Goal: Transaction & Acquisition: Purchase product/service

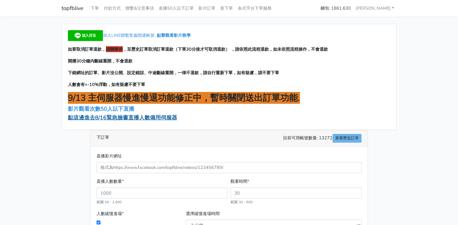
click at [171, 120] on span "點這邊進去8/16緊急臉書直播人數備用伺服器" at bounding box center [122, 117] width 109 height 7
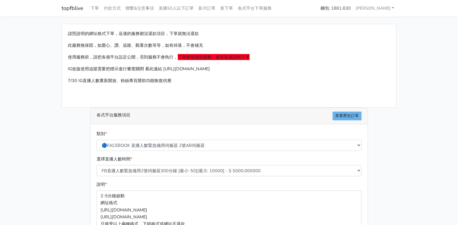
scroll to position [24, 0]
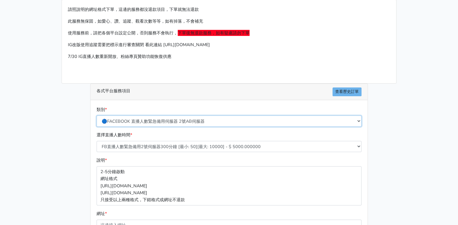
click at [184, 122] on select "🔵FACEBOOK 直播人數緊急備用伺服器 2號AB伺服器 🔵FACEBOOK 網軍專用貼文留言 安全保密 🔵9/30 FACEBOOK 直播人數緩慢進場緩慢…" at bounding box center [229, 121] width 265 height 11
select select "🔵9/30 FACEBOOK 直播人數緩慢進場緩慢退場 台灣獨家"
click at [97, 116] on select "🔵FACEBOOK 直播人數緊急備用伺服器 2號AB伺服器 🔵FACEBOOK 網軍專用貼文留言 安全保密 🔵9/30 FACEBOOK 直播人數緩慢進場緩慢…" at bounding box center [229, 121] width 265 height 11
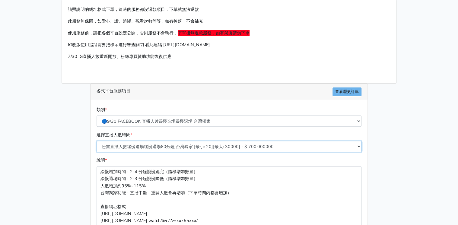
click at [179, 147] on select "臉書直播人數緩慢進場緩慢退場60分鐘 台灣獨家 [最小: 20][最大: 30000] - $ 700.000000 臉書直播人數緩慢進場緩慢退場120分鐘 …" at bounding box center [229, 146] width 265 height 11
select select "559"
click at [97, 141] on select "臉書直播人數緩慢進場緩慢退場60分鐘 台灣獨家 [最小: 20][最大: 30000] - $ 700.000000 臉書直播人數緩慢進場緩慢退場120分鐘 …" at bounding box center [229, 146] width 265 height 11
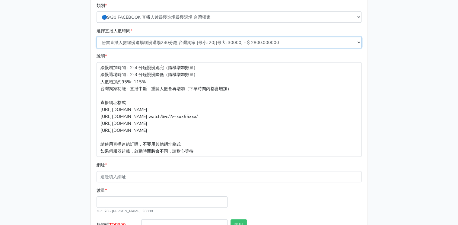
scroll to position [169, 0]
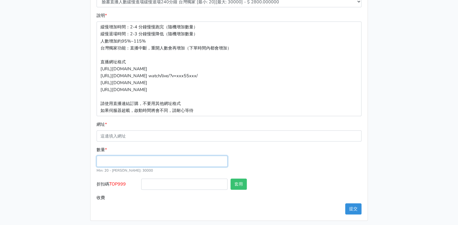
click at [116, 161] on input "數量 *" at bounding box center [162, 161] width 131 height 11
type input "200"
type input "560.000"
click at [256, 157] on div "數量 * 200 Min: 20 - Max: 30000" at bounding box center [229, 162] width 268 height 32
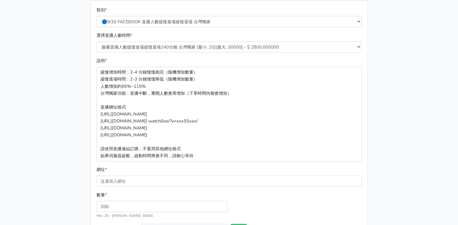
scroll to position [172, 0]
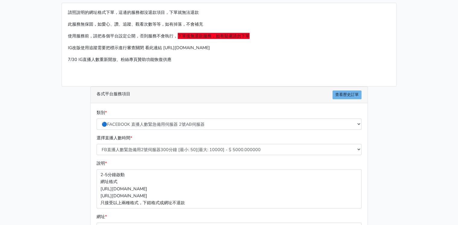
scroll to position [48, 0]
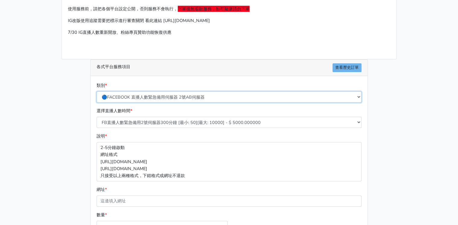
click at [195, 94] on select "🔵FACEBOOK 直播人數緊急備用伺服器 2號AB伺服器 🔵FACEBOOK 網軍專用貼文留言 安全保密 🔵9/30 FACEBOOK 直播人數緩慢進場緩慢…" at bounding box center [229, 96] width 265 height 11
select select "🔵9/30 FACEBOOK 直播人數緩慢進場緩慢退場 台灣獨家"
click at [97, 91] on select "🔵FACEBOOK 直播人數緊急備用伺服器 2號AB伺服器 🔵FACEBOOK 網軍專用貼文留言 安全保密 🔵9/30 FACEBOOK 直播人數緩慢進場緩慢…" at bounding box center [229, 96] width 265 height 11
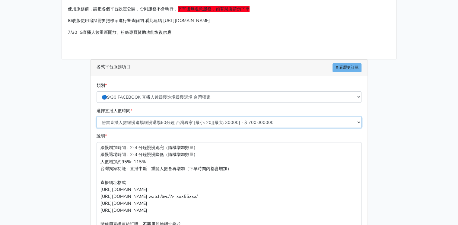
click at [207, 120] on select "臉書直播人數緩慢進場緩慢退場60分鐘 台灣獨家 [最小: 20][最大: 30000] - $ 700.000000 臉書直播人數緩慢進場緩慢退場120分鐘 …" at bounding box center [229, 122] width 265 height 11
select select "559"
click at [97, 117] on select "臉書直播人數緩慢進場緩慢退場60分鐘 台灣獨家 [最小: 20][最大: 30000] - $ 700.000000 臉書直播人數緩慢進場緩慢退場120分鐘 …" at bounding box center [229, 122] width 265 height 11
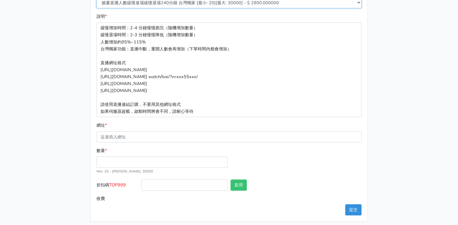
scroll to position [169, 0]
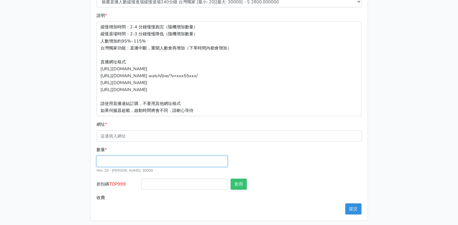
click at [157, 159] on input "數量 *" at bounding box center [162, 161] width 131 height 11
type input "200"
type input "560.000"
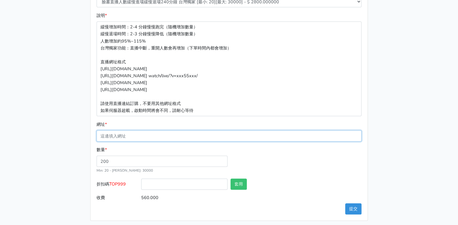
click at [157, 133] on input "網址 *" at bounding box center [229, 135] width 265 height 11
paste input "https://www.facebook.com/share/v/1MgLpJo5Jj/"
type input "https://www.facebook.com/share/v/1MgLpJo5Jj/"
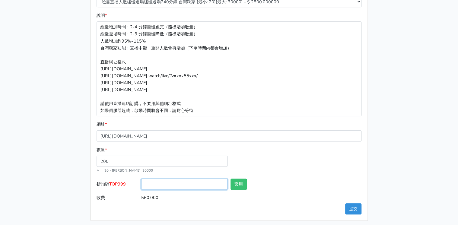
click at [166, 186] on input "折扣碼 TOP999" at bounding box center [184, 184] width 86 height 11
drag, startPoint x: 112, startPoint y: 182, endPoint x: 129, endPoint y: 184, distance: 16.7
click at [129, 184] on label "折扣碼 TOP999" at bounding box center [117, 186] width 45 height 14
drag, startPoint x: 129, startPoint y: 184, endPoint x: 123, endPoint y: 184, distance: 5.5
copy span "TOP999"
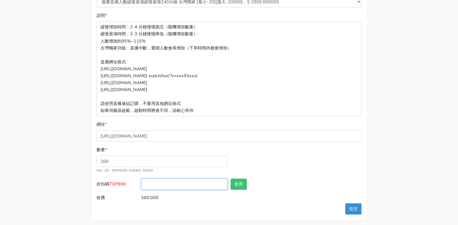
click at [197, 182] on input "折扣碼 TOP999" at bounding box center [184, 184] width 86 height 11
paste input "TOP999"
type input "TOP999"
click at [242, 185] on button "套用" at bounding box center [239, 184] width 16 height 11
type input "套用失敗"
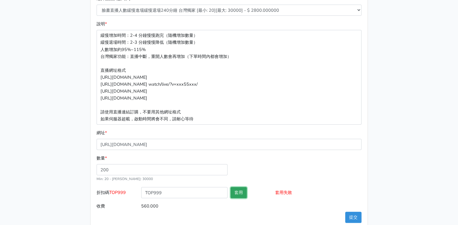
scroll to position [172, 0]
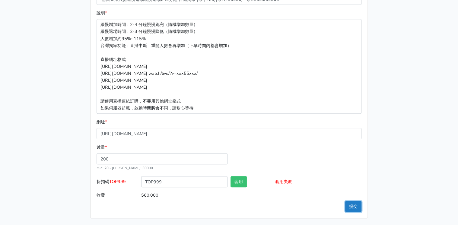
click at [357, 208] on button "提交" at bounding box center [353, 206] width 16 height 11
